Goal: Navigation & Orientation: Find specific page/section

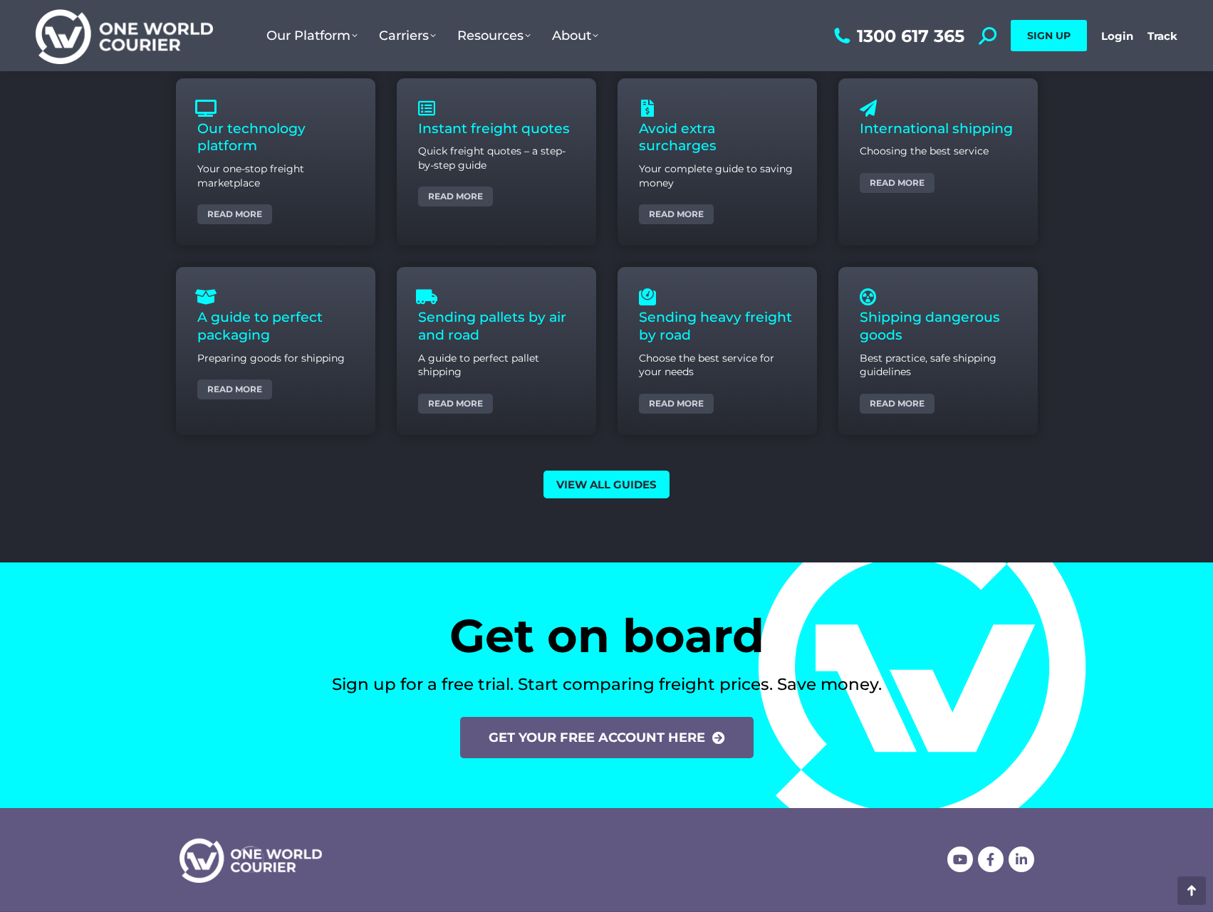
scroll to position [5830, 0]
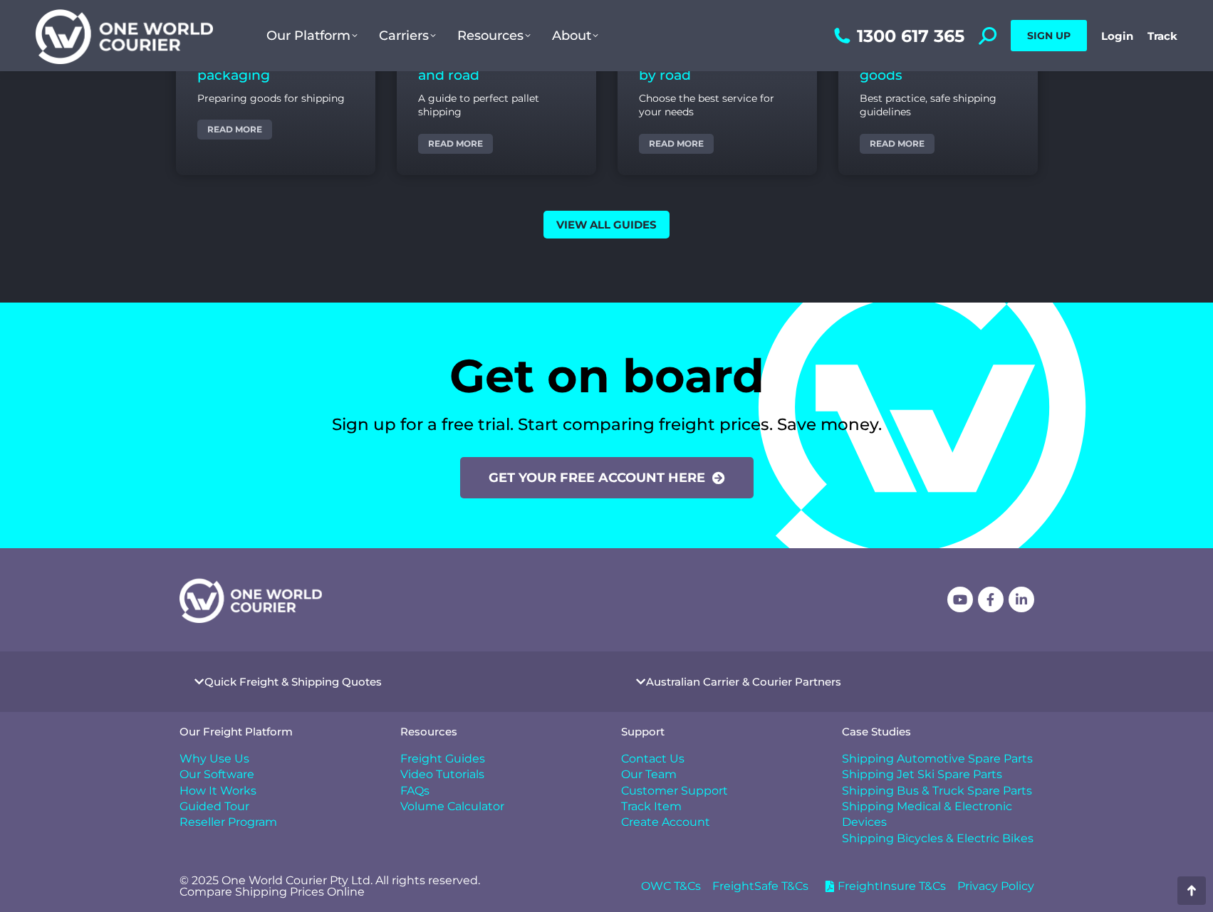
click at [657, 760] on span "Contact Us" at bounding box center [652, 759] width 63 height 16
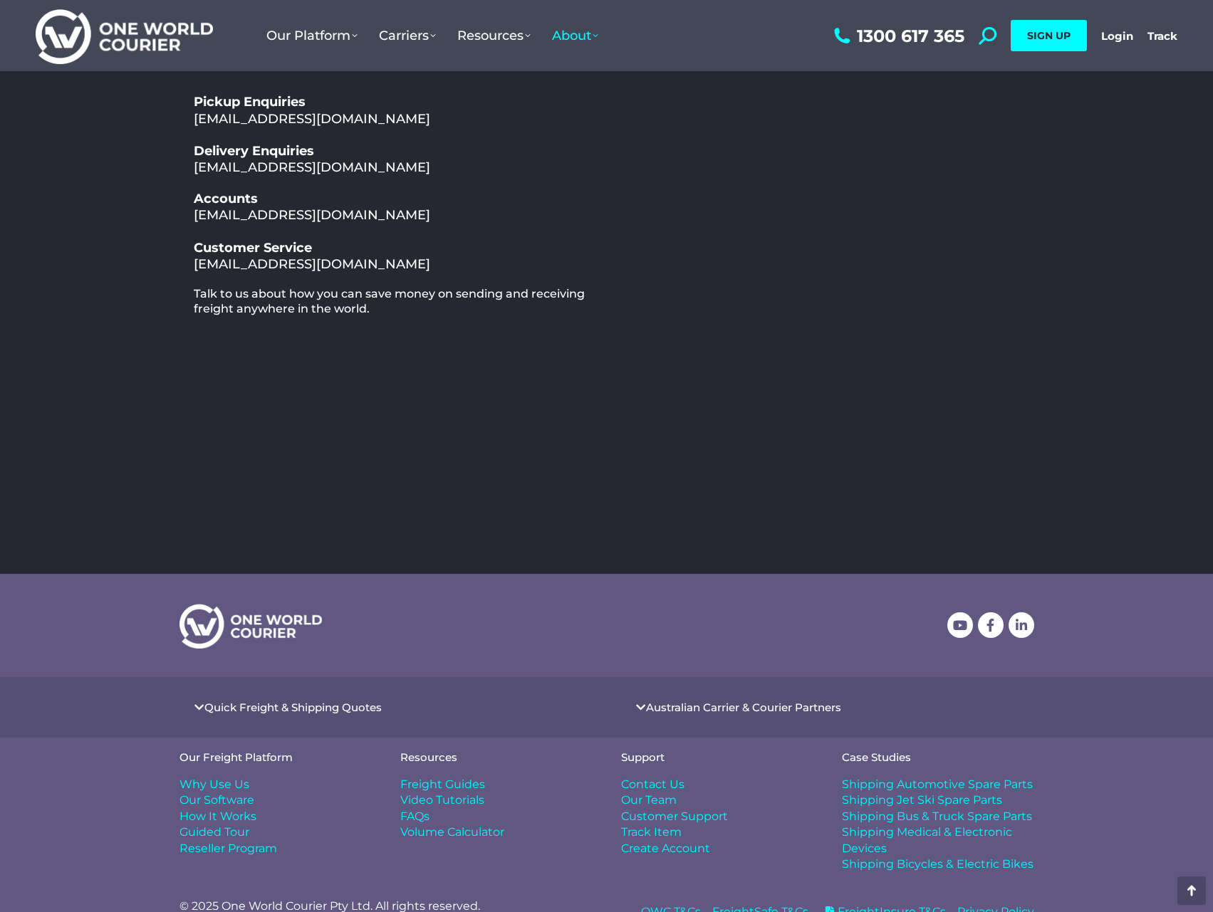
scroll to position [243, 0]
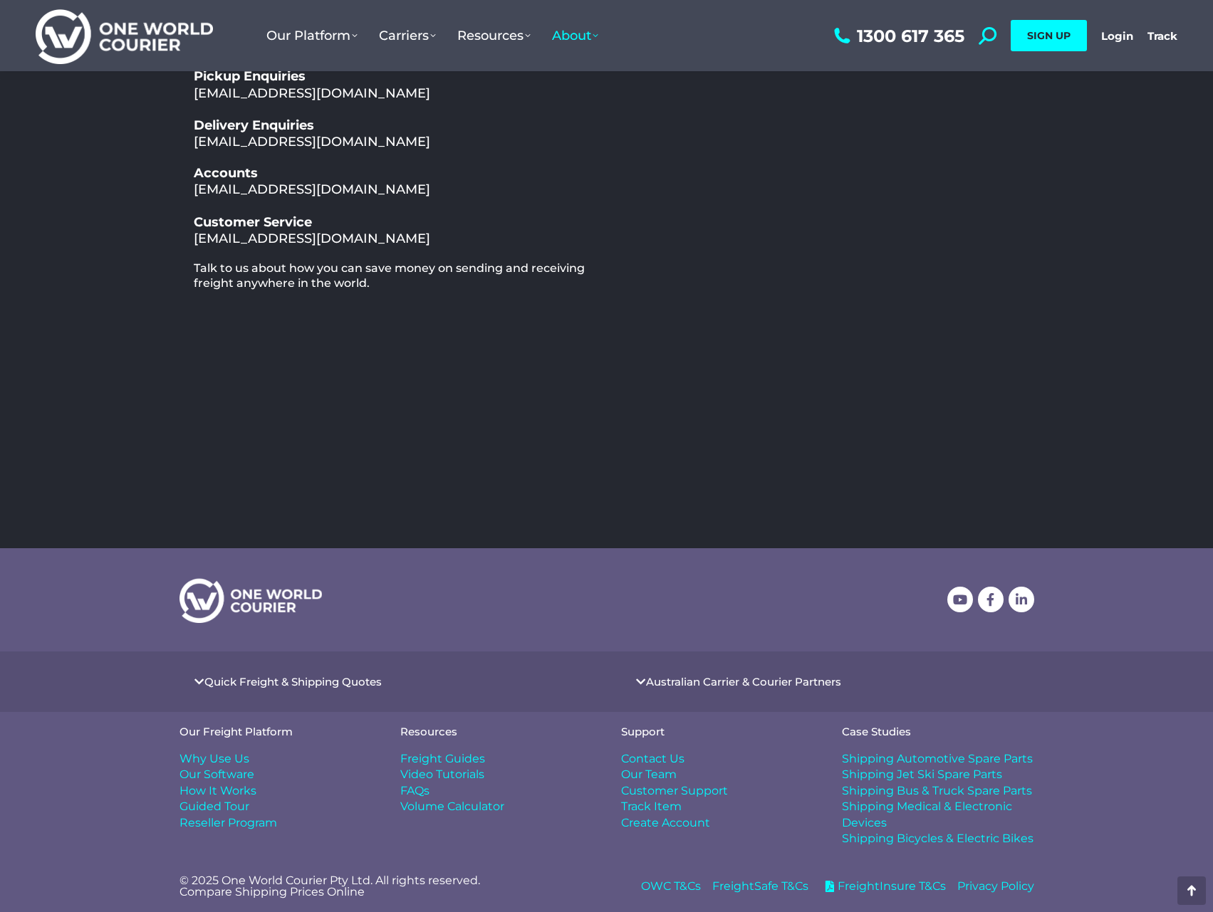
click at [660, 771] on span "Our Team" at bounding box center [649, 775] width 56 height 16
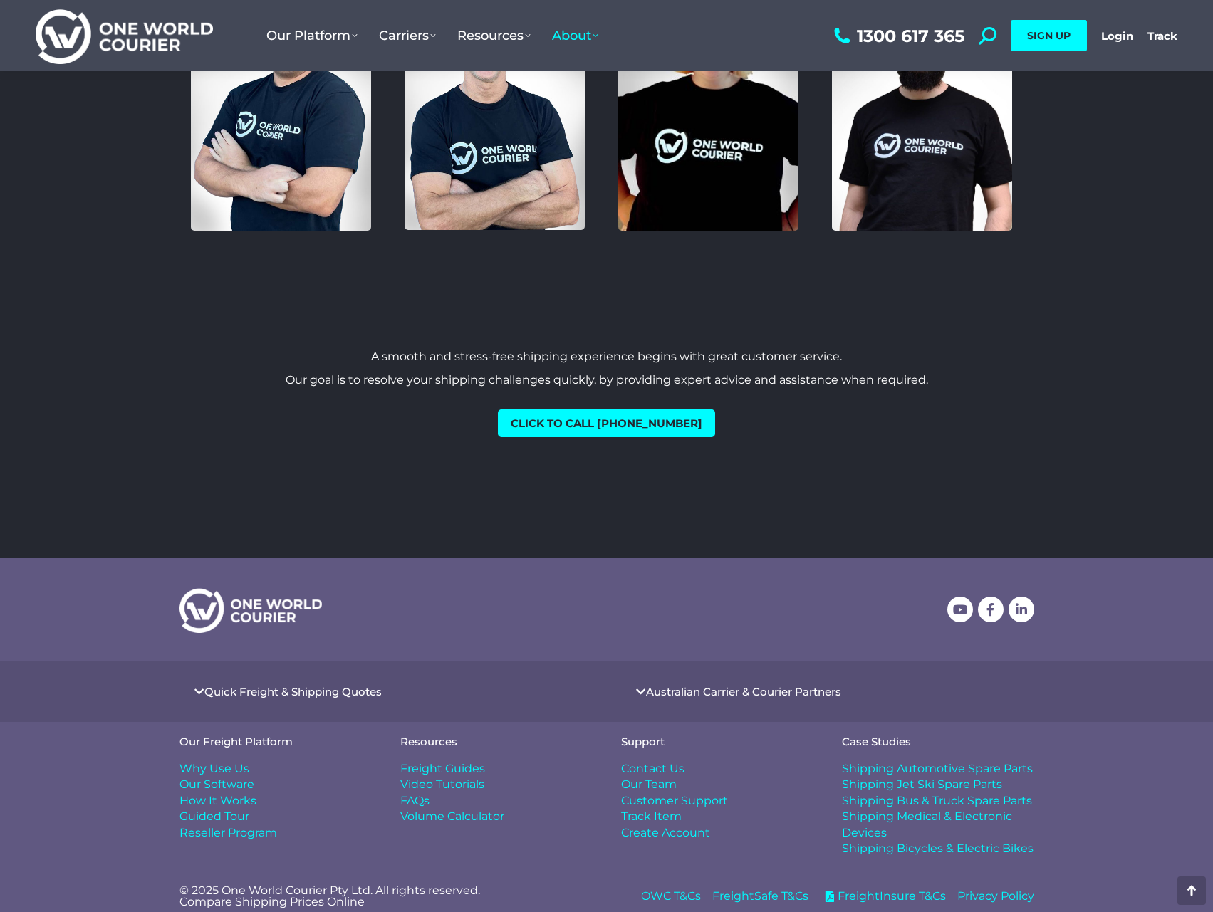
scroll to position [1510, 0]
click at [446, 760] on span "Freight Guides" at bounding box center [442, 768] width 85 height 16
